Goal: Information Seeking & Learning: Find specific page/section

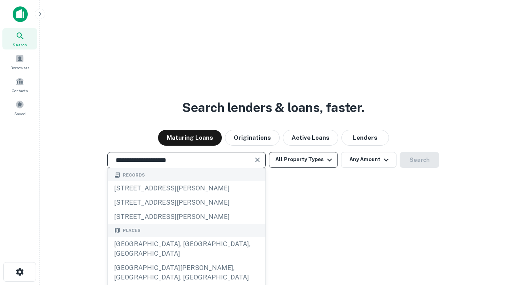
click at [186, 261] on div "[GEOGRAPHIC_DATA], [GEOGRAPHIC_DATA], [GEOGRAPHIC_DATA]" at bounding box center [187, 249] width 158 height 24
click at [303, 160] on button "All Property Types" at bounding box center [303, 160] width 69 height 16
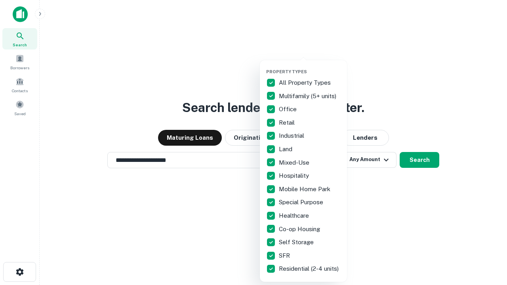
type input "**********"
click at [310, 67] on button "button" at bounding box center [309, 67] width 87 height 0
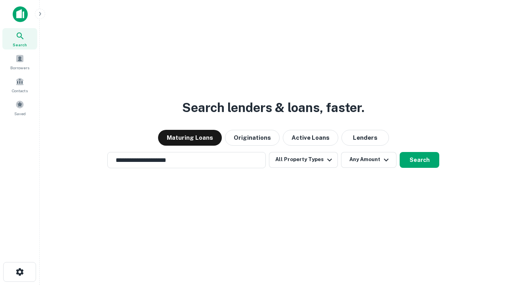
scroll to position [5, 95]
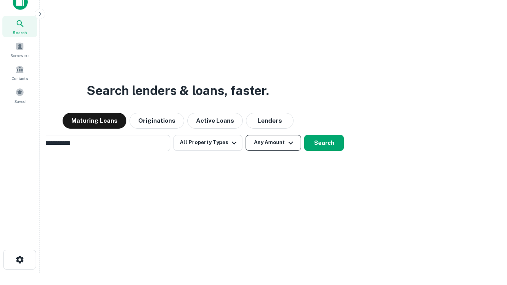
click at [246, 135] on button "Any Amount" at bounding box center [273, 143] width 55 height 16
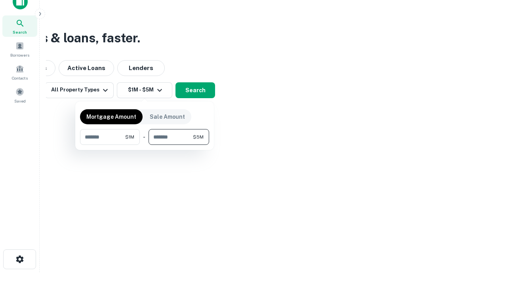
type input "*******"
click at [145, 145] on button "button" at bounding box center [144, 145] width 129 height 0
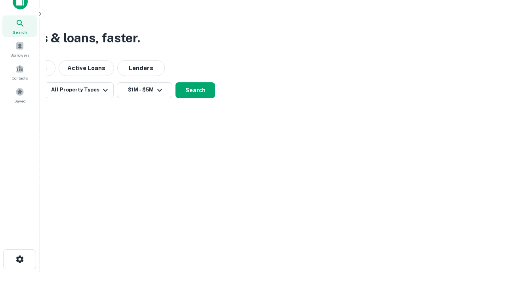
scroll to position [5, 146]
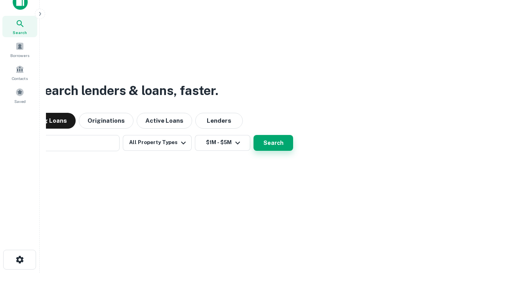
click at [254, 135] on button "Search" at bounding box center [274, 143] width 40 height 16
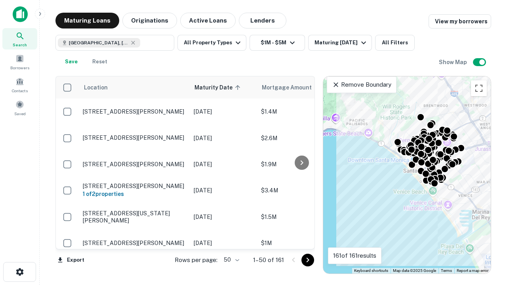
click at [230, 260] on body "Search Borrowers Contacts Saved Maturing Loans Originations Active Loans Lender…" at bounding box center [253, 142] width 507 height 285
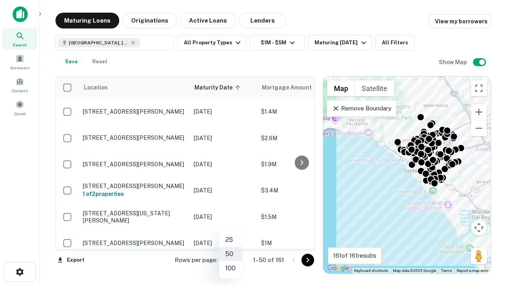
click at [231, 240] on li "25" at bounding box center [230, 240] width 23 height 14
